Goal: Task Accomplishment & Management: Manage account settings

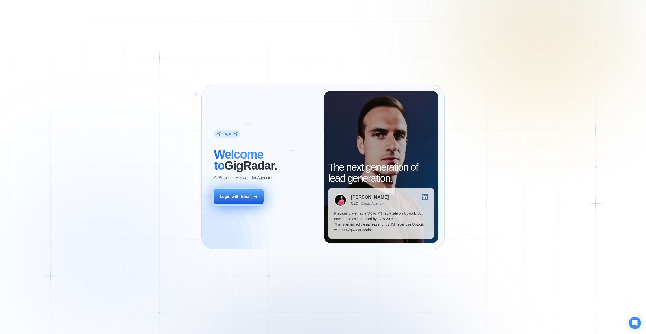
click at [244, 193] on button "Login with Email" at bounding box center [239, 197] width 50 height 16
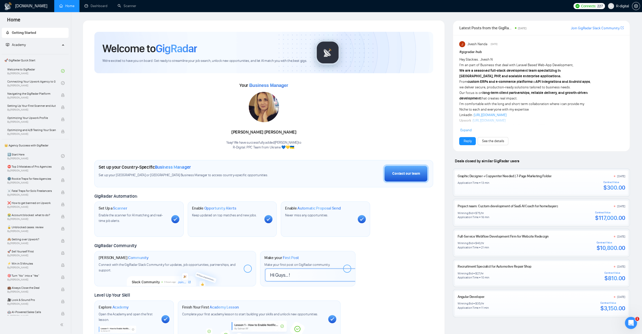
click at [101, 4] on link "Dashboard" at bounding box center [96, 6] width 23 height 4
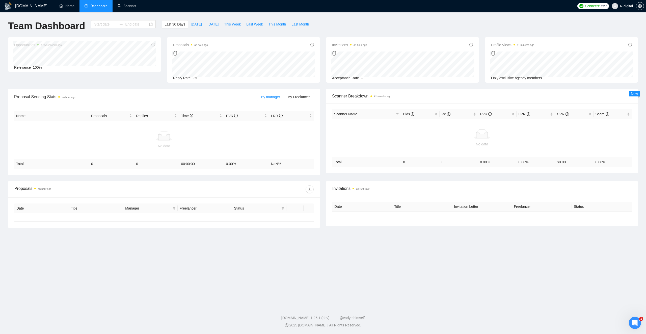
type input "[DATE]"
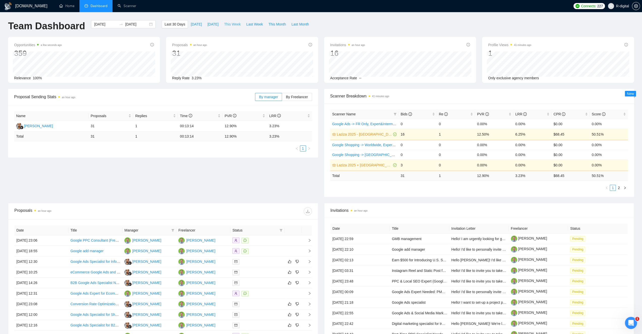
click at [228, 24] on span "This Week" at bounding box center [232, 24] width 17 height 6
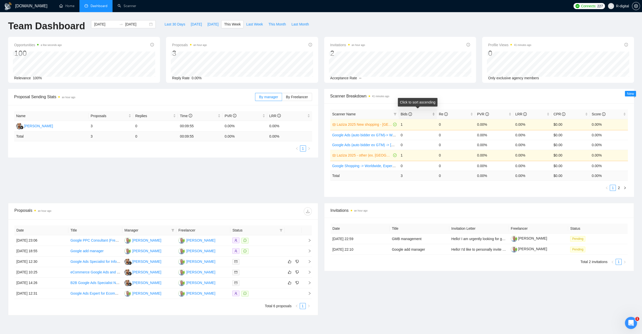
click at [433, 116] on div "Bids" at bounding box center [418, 114] width 34 height 6
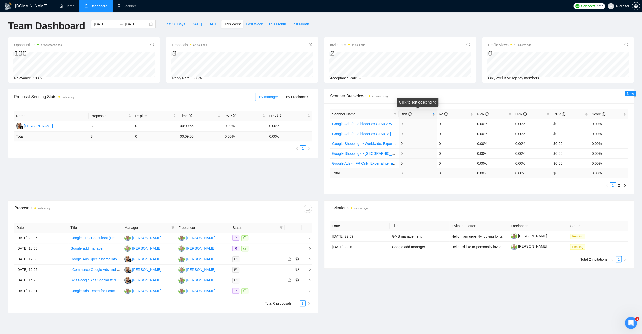
click at [433, 116] on div "Bids" at bounding box center [418, 114] width 34 height 6
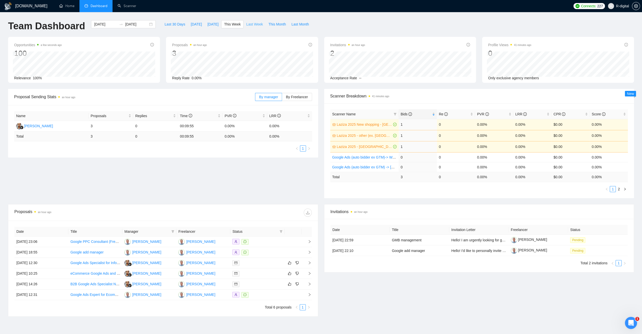
click at [249, 24] on span "Last Week" at bounding box center [254, 24] width 17 height 6
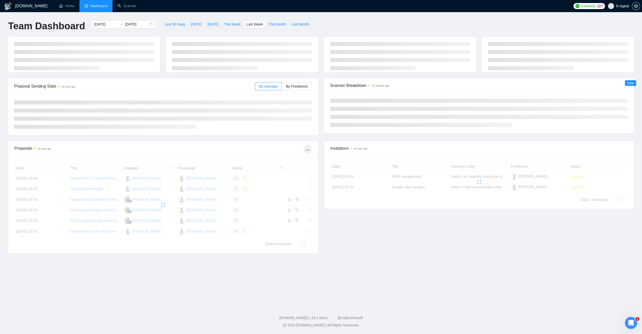
type input "[DATE]"
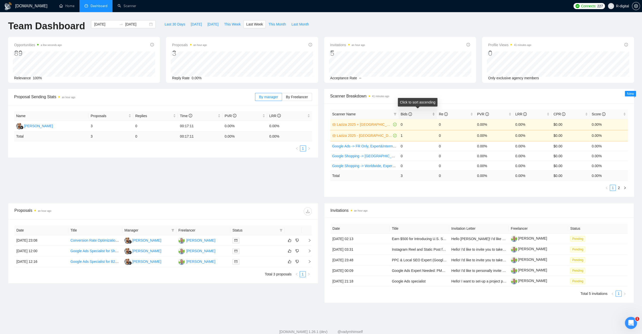
click at [434, 116] on div "Bids" at bounding box center [418, 114] width 34 height 6
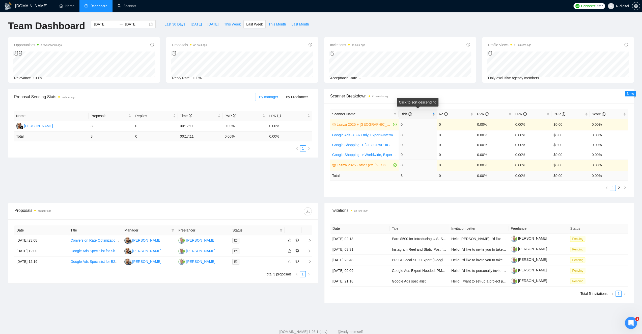
click at [434, 116] on div "Bids" at bounding box center [418, 114] width 34 height 6
